Goal: Register for event/course

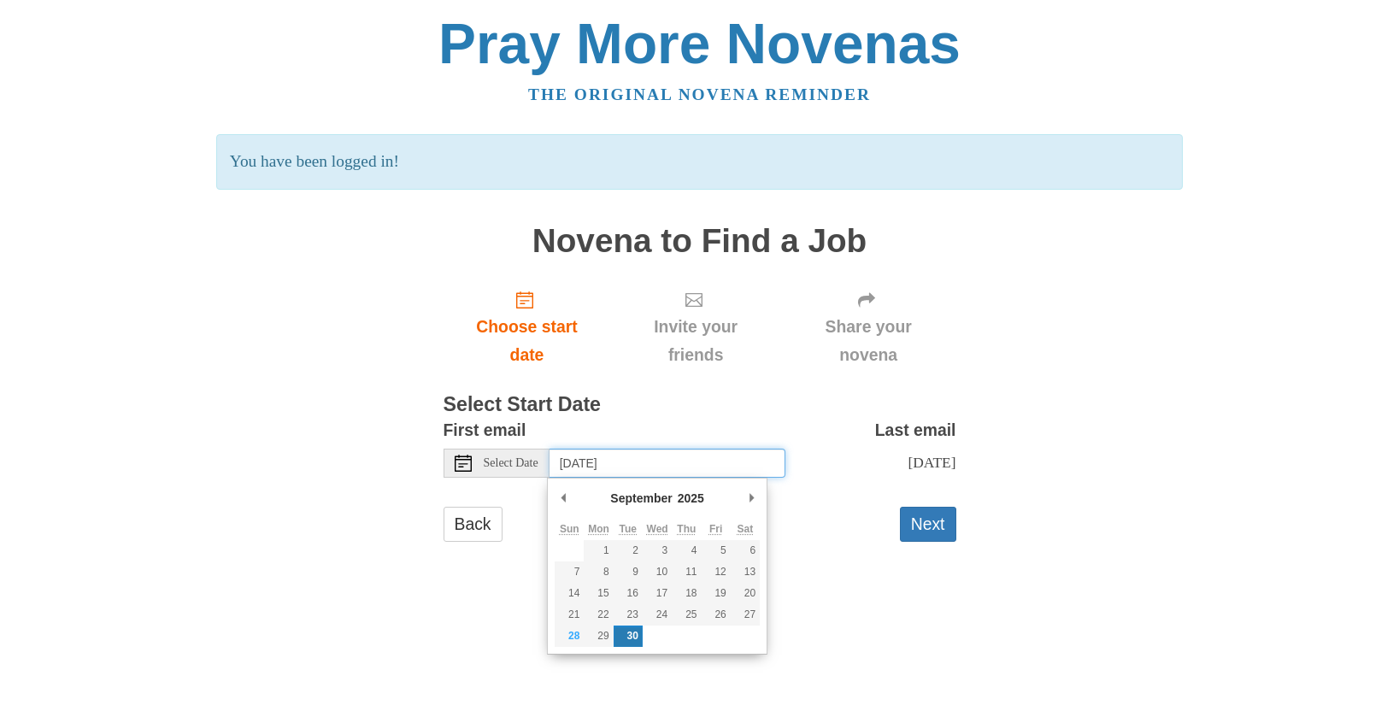
click at [602, 464] on input "Tuesday, September 30th" at bounding box center [667, 463] width 236 height 29
type input "Monday, September 29th"
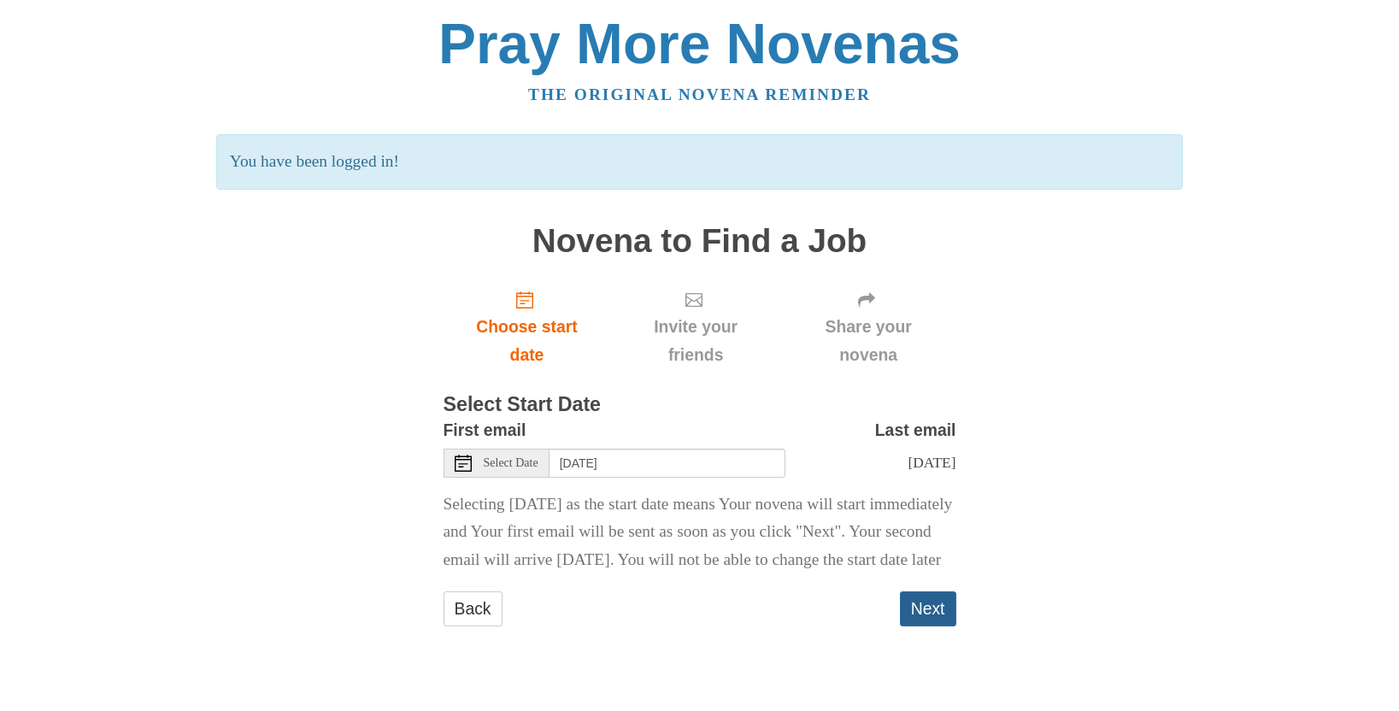
click at [931, 626] on button "Next" at bounding box center [928, 608] width 56 height 35
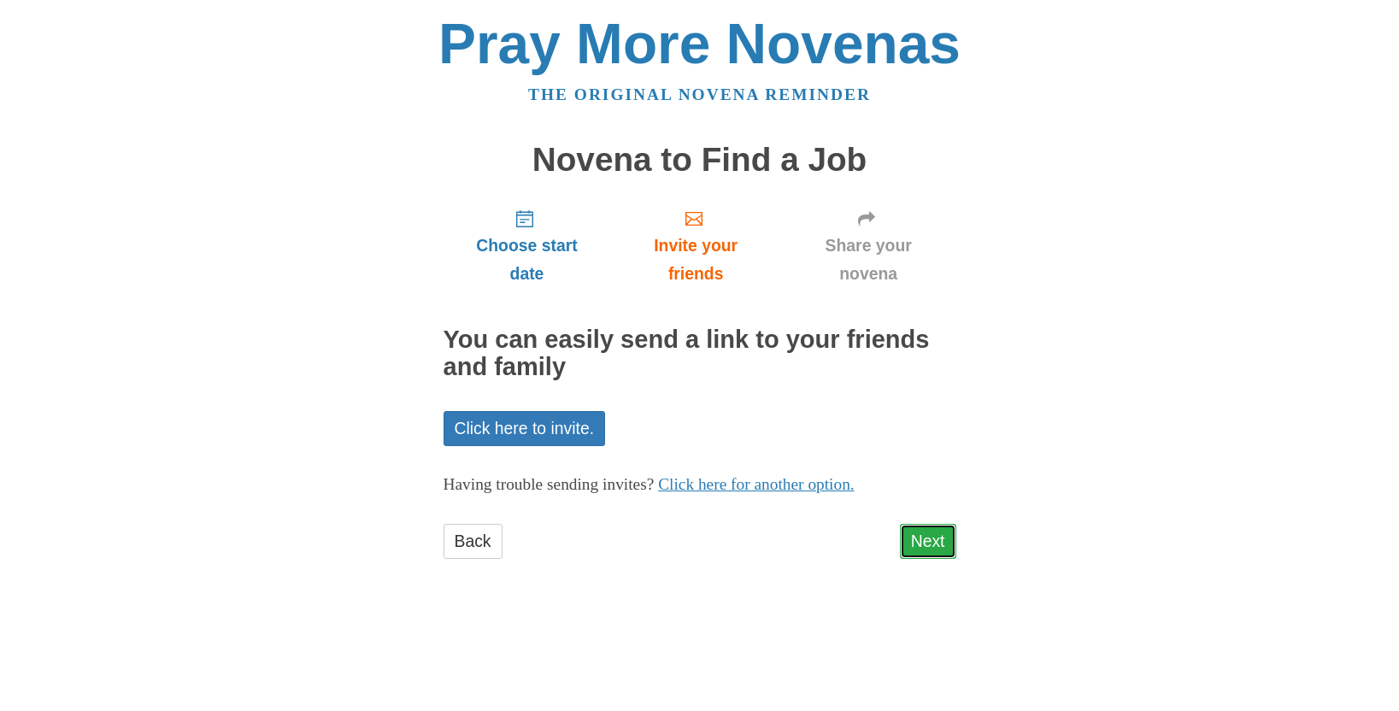
click at [925, 538] on link "Next" at bounding box center [928, 541] width 56 height 35
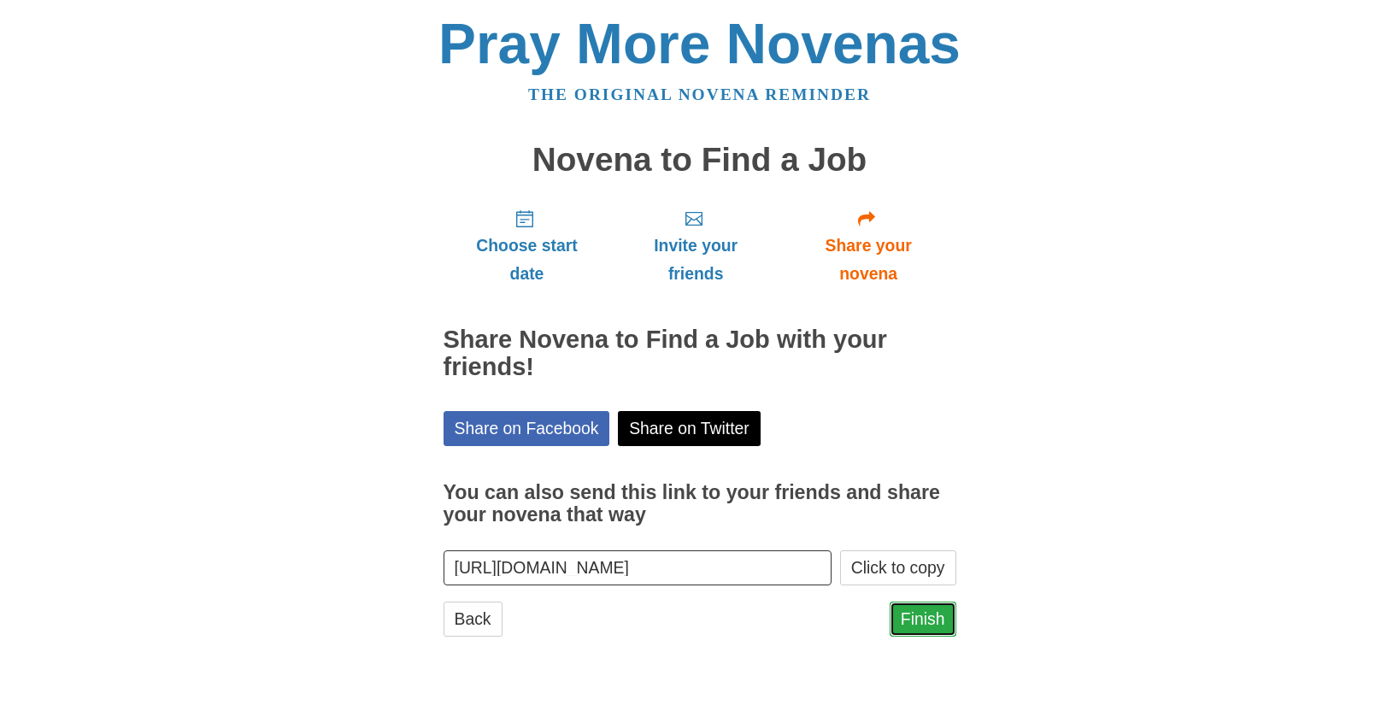
click at [927, 620] on link "Finish" at bounding box center [923, 619] width 67 height 35
